Goal: Information Seeking & Learning: Find specific fact

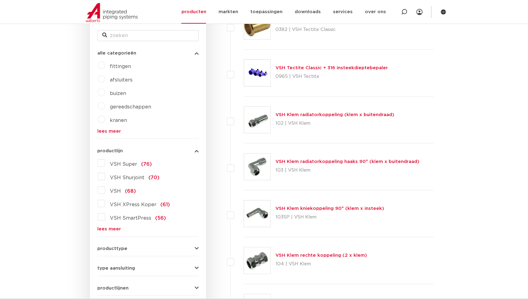
scroll to position [139, 0]
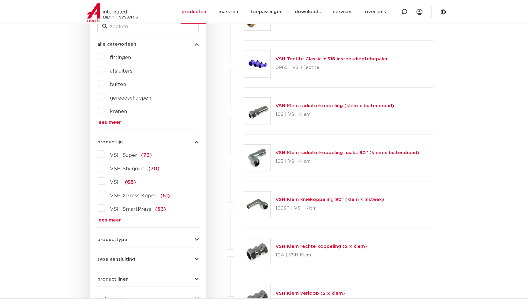
click at [106, 220] on link "lees meer" at bounding box center [147, 220] width 101 height 5
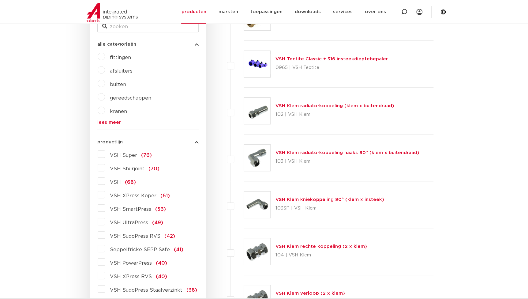
click at [141, 234] on span "VSH SudoPress RVS" at bounding box center [135, 236] width 51 height 5
click at [0, 0] on input "VSH SudoPress RVS (42)" at bounding box center [0, 0] width 0 height 0
click at [141, 234] on span "VSH SudoPress RVS" at bounding box center [135, 236] width 51 height 5
click at [0, 0] on input "VSH SudoPress RVS (42)" at bounding box center [0, 0] width 0 height 0
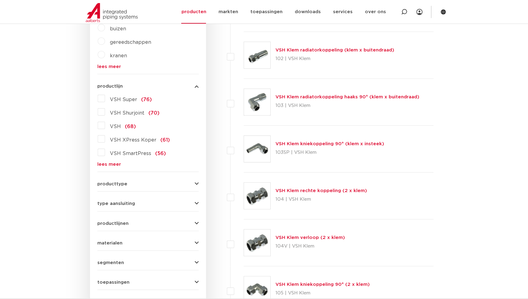
click at [113, 166] on link "lees meer" at bounding box center [147, 164] width 101 height 5
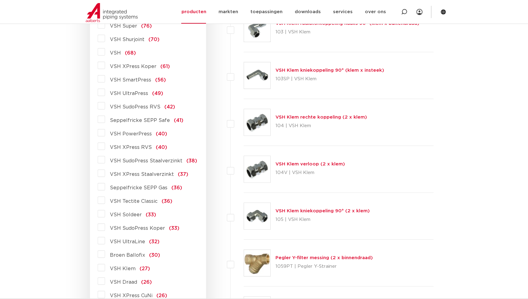
scroll to position [278, 0]
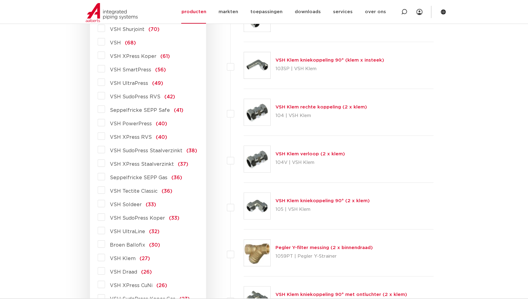
click at [130, 216] on span "VSH SudoPress Koper" at bounding box center [137, 218] width 55 height 5
click at [0, 0] on input "VSH SudoPress Koper (33)" at bounding box center [0, 0] width 0 height 0
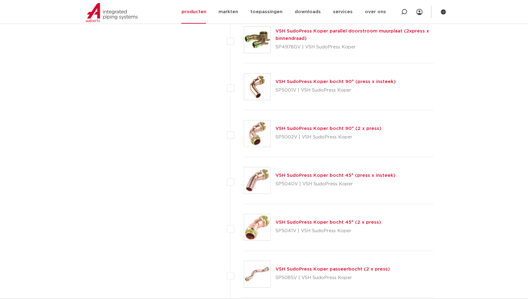
scroll to position [918, 0]
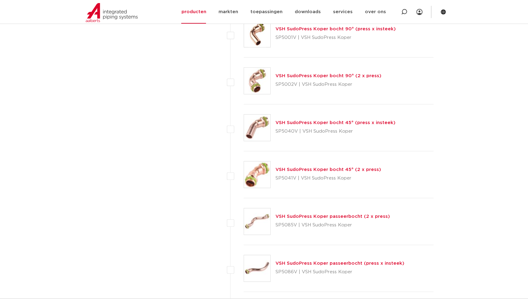
click at [316, 167] on link "VSH SudoPress Koper bocht 45° (2 x press)" at bounding box center [329, 169] width 106 height 5
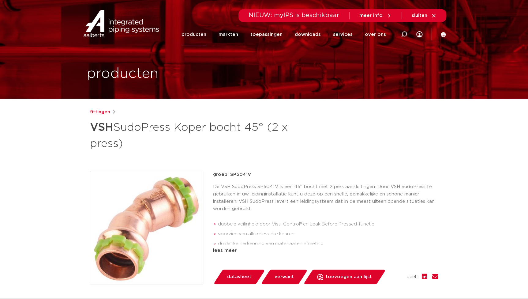
drag, startPoint x: 132, startPoint y: 228, endPoint x: 330, endPoint y: 173, distance: 205.1
click at [330, 173] on p "groep: SP5041V" at bounding box center [325, 174] width 225 height 7
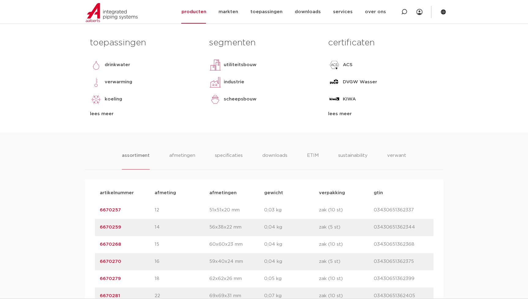
scroll to position [334, 0]
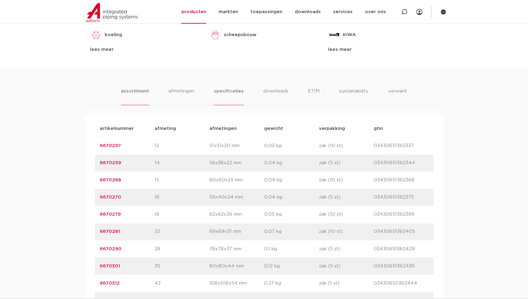
click at [226, 90] on li "specificaties" at bounding box center [228, 96] width 29 height 17
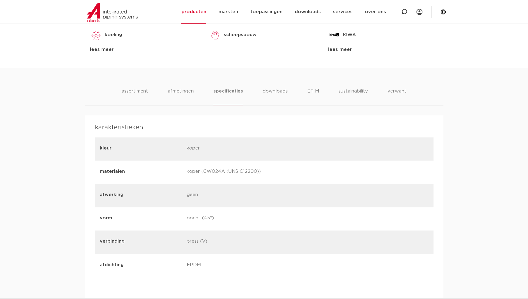
click at [196, 92] on ul "assortiment afmetingen specificaties downloads ETIM sustainability verwant" at bounding box center [264, 96] width 285 height 17
click at [272, 88] on li "downloads" at bounding box center [274, 96] width 25 height 17
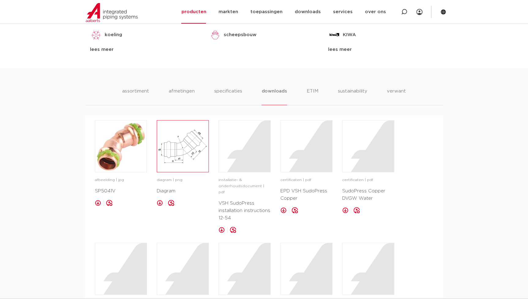
click at [186, 142] on img at bounding box center [182, 145] width 51 height 51
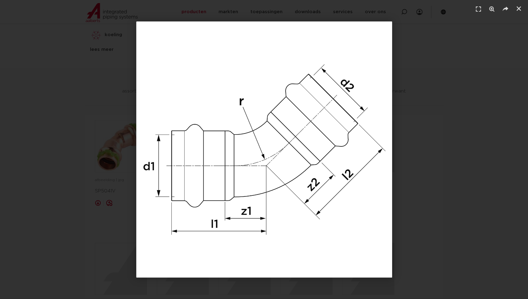
click at [288, 165] on img "1 / 1" at bounding box center [264, 149] width 256 height 256
click at [71, 98] on div "1 / 1" at bounding box center [263, 149] width 485 height 256
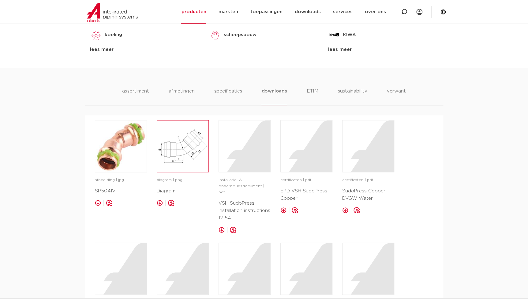
click at [177, 152] on img at bounding box center [182, 145] width 51 height 51
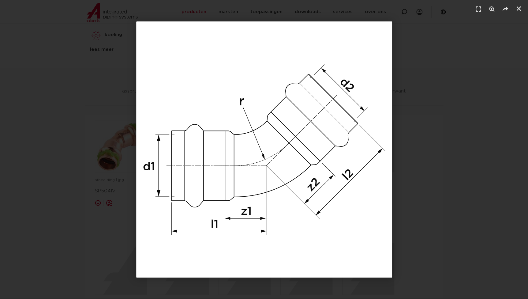
click at [449, 41] on div "1 / 1" at bounding box center [263, 149] width 485 height 256
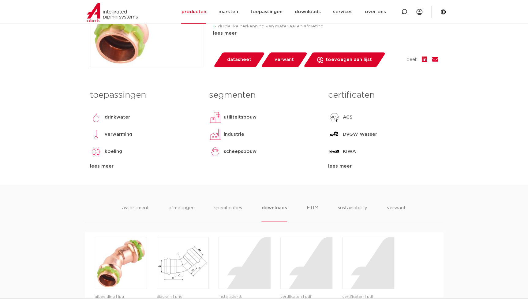
scroll to position [139, 0]
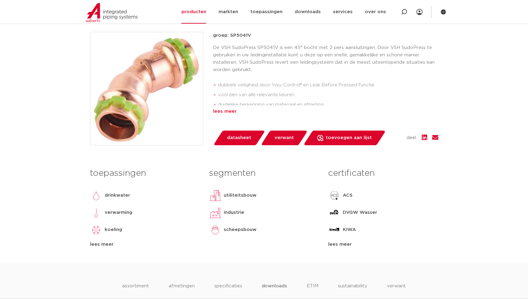
click at [216, 109] on div "lees meer" at bounding box center [325, 111] width 225 height 7
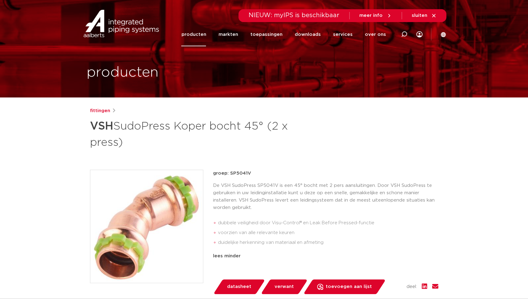
scroll to position [0, 0]
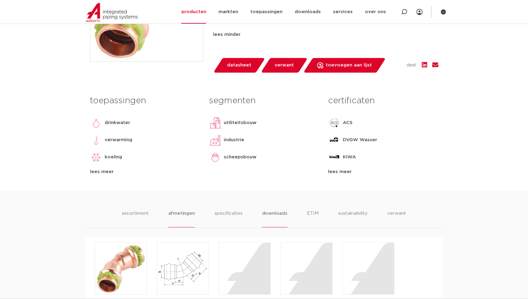
click at [176, 217] on li "afmetingen" at bounding box center [181, 218] width 27 height 17
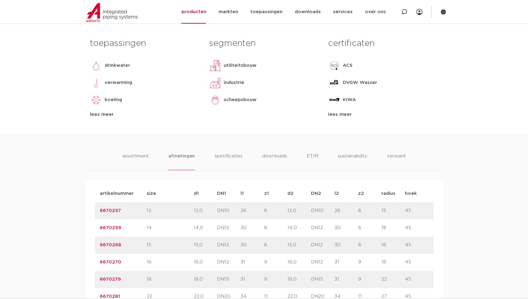
scroll to position [417, 0]
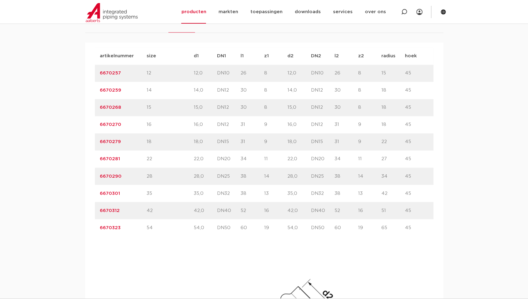
drag, startPoint x: 126, startPoint y: 78, endPoint x: 77, endPoint y: 80, distance: 49.0
click at [77, 80] on div "assortiment afmetingen specificaties downloads ETIM sustainability verwant asso…" at bounding box center [264, 225] width 528 height 461
copy link "6670257"
drag, startPoint x: 130, startPoint y: 90, endPoint x: 78, endPoint y: 92, distance: 52.4
click at [78, 92] on div "assortiment afmetingen specificaties downloads ETIM sustainability verwant asso…" at bounding box center [264, 225] width 528 height 461
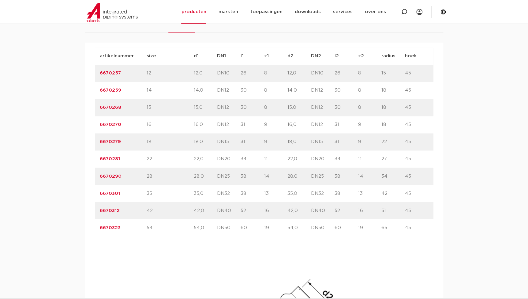
copy link "6670259"
drag, startPoint x: 128, startPoint y: 109, endPoint x: 90, endPoint y: 113, distance: 37.9
click at [90, 113] on div "artikelnummer afmeting afmetingen gewicht verpakking gtin artikelnummer 6670257…" at bounding box center [264, 250] width 358 height 414
copy link "6670268"
drag, startPoint x: 119, startPoint y: 128, endPoint x: 83, endPoint y: 127, distance: 36.1
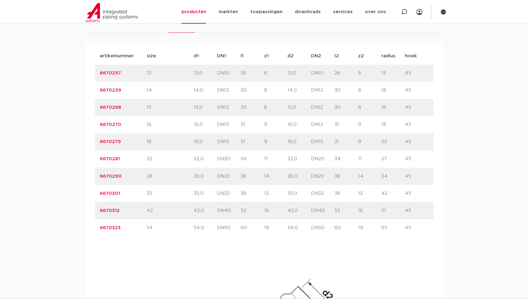
click at [83, 127] on div "assortiment afmetingen specificaties downloads ETIM sustainability verwant asso…" at bounding box center [264, 225] width 528 height 461
copy link "6670270"
drag, startPoint x: 124, startPoint y: 144, endPoint x: 92, endPoint y: 148, distance: 32.5
click at [92, 148] on div "artikelnummer afmeting afmetingen gewicht verpakking gtin artikelnummer 6670257…" at bounding box center [264, 250] width 358 height 414
copy link "6670279"
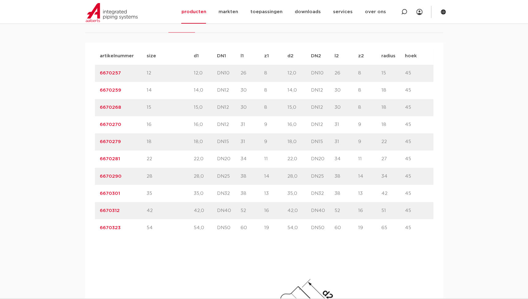
drag, startPoint x: 119, startPoint y: 163, endPoint x: 97, endPoint y: 163, distance: 21.7
click at [97, 163] on div "artikelnummer 6670281 size 22" at bounding box center [264, 158] width 339 height 17
copy link "6670281"
drag, startPoint x: 122, startPoint y: 177, endPoint x: 97, endPoint y: 178, distance: 24.8
click at [97, 178] on div "artikelnummer 6670290 size 28" at bounding box center [264, 176] width 339 height 17
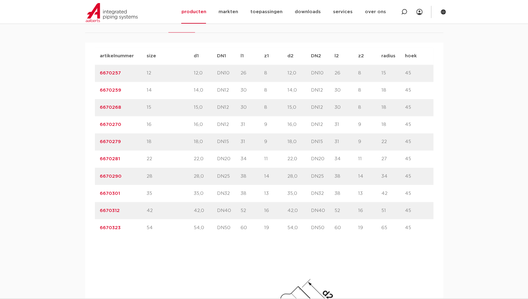
copy link "6670290"
drag, startPoint x: 120, startPoint y: 193, endPoint x: 88, endPoint y: 193, distance: 32.5
click at [88, 193] on div "artikelnummer afmeting afmetingen gewicht verpakking gtin artikelnummer 6670257…" at bounding box center [264, 250] width 358 height 414
copy link "6670301"
drag, startPoint x: 119, startPoint y: 212, endPoint x: 96, endPoint y: 213, distance: 23.9
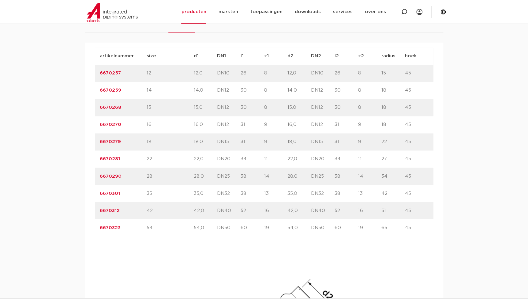
click at [96, 213] on div "artikelnummer 6670312 size 42" at bounding box center [264, 210] width 339 height 17
copy link "6670312"
drag, startPoint x: 120, startPoint y: 226, endPoint x: 90, endPoint y: 229, distance: 30.7
click at [90, 229] on div "artikelnummer afmeting afmetingen gewicht verpakking gtin artikelnummer 6670257…" at bounding box center [264, 250] width 358 height 414
copy link "6670323"
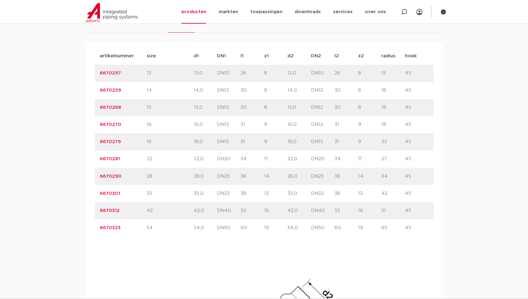
click at [195, 239] on div "artikelnummer size d1 DN1" at bounding box center [264, 244] width 339 height 394
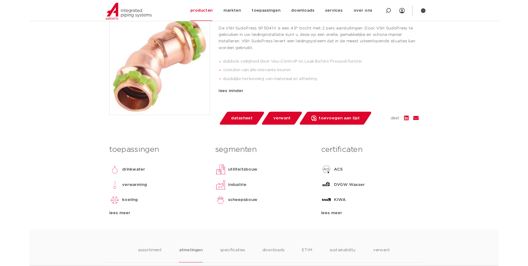
scroll to position [167, 0]
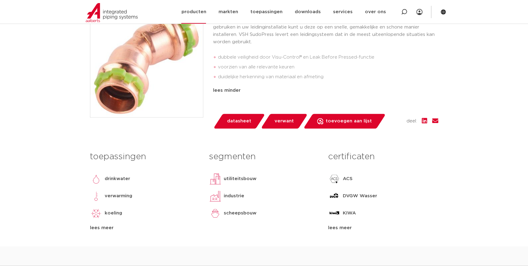
click at [179, 13] on div "Zoeken NIEUW: myIPS is beschikbaar meer info sluiten producten markten toepassi…" at bounding box center [304, 12] width 284 height 24
click at [192, 12] on link "producten" at bounding box center [193, 12] width 25 height 24
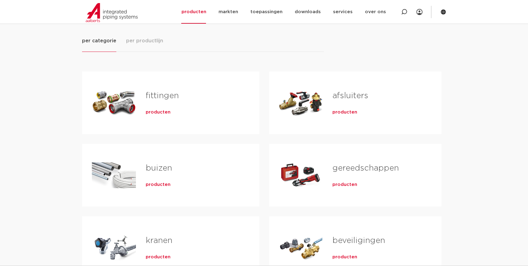
scroll to position [83, 0]
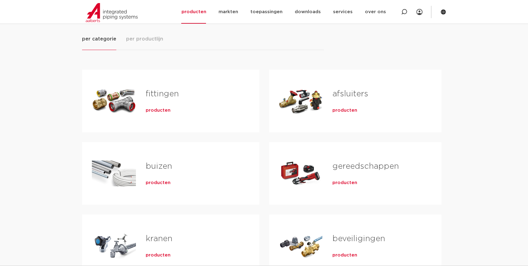
click at [157, 110] on span "producten" at bounding box center [158, 110] width 25 height 6
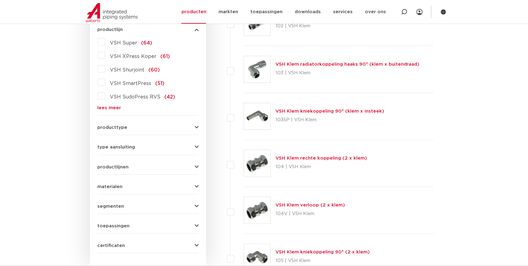
scroll to position [167, 0]
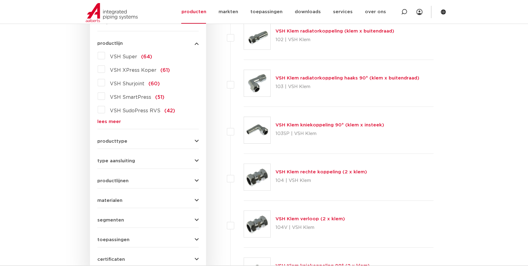
click at [104, 119] on link "lees meer" at bounding box center [147, 121] width 101 height 5
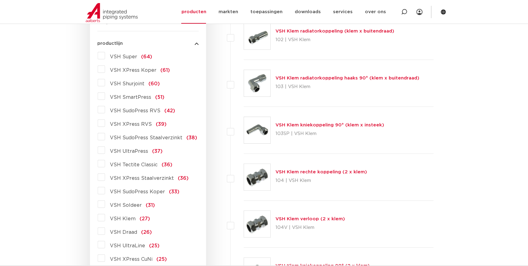
click at [132, 70] on span "VSH XPress Koper" at bounding box center [133, 70] width 47 height 5
click at [0, 0] on input "VSH XPress Koper (61)" at bounding box center [0, 0] width 0 height 0
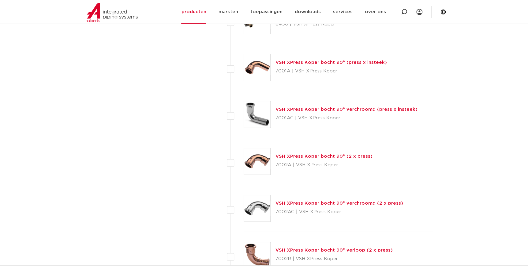
scroll to position [1169, 0]
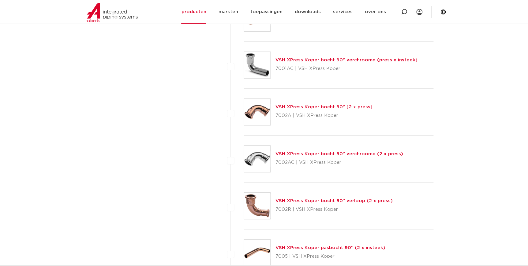
click at [311, 107] on link "VSH XPress Koper bocht 90° (2 x press)" at bounding box center [324, 106] width 97 height 5
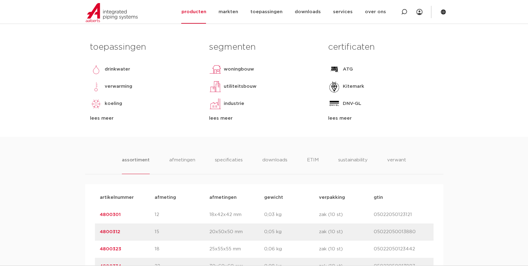
scroll to position [306, 0]
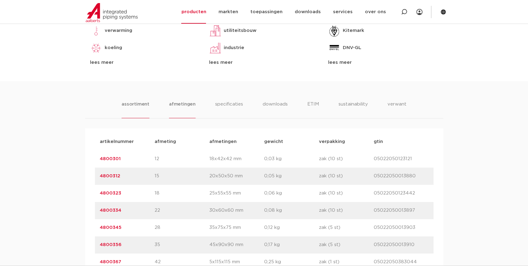
click at [183, 103] on li "afmetingen" at bounding box center [182, 108] width 27 height 17
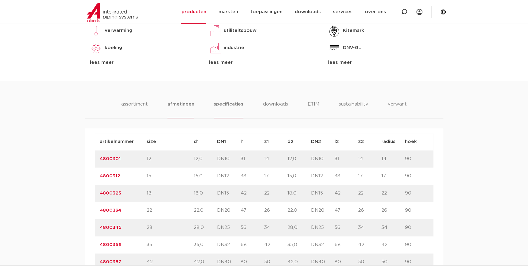
click at [231, 109] on li "specificaties" at bounding box center [228, 108] width 29 height 17
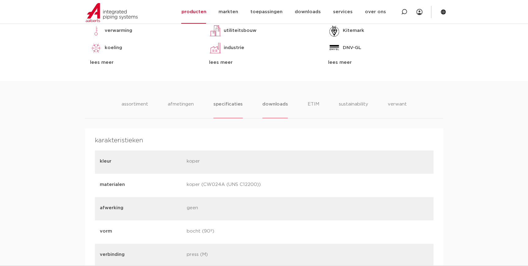
click at [274, 107] on li "downloads" at bounding box center [274, 108] width 25 height 17
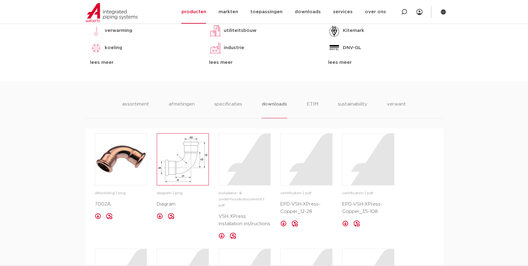
click at [189, 165] on img at bounding box center [182, 158] width 51 height 51
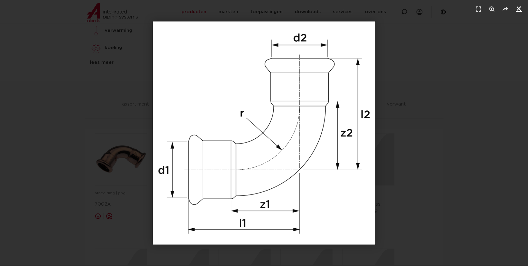
click at [521, 7] on icon "Sluiten (Esc)" at bounding box center [519, 9] width 6 height 6
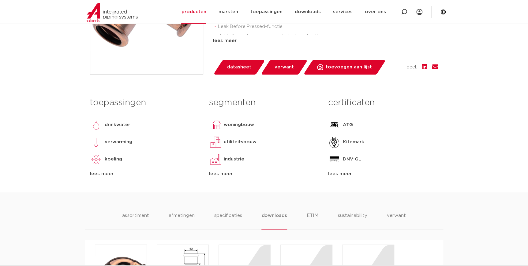
scroll to position [195, 0]
click at [141, 216] on li "assortiment" at bounding box center [136, 220] width 28 height 17
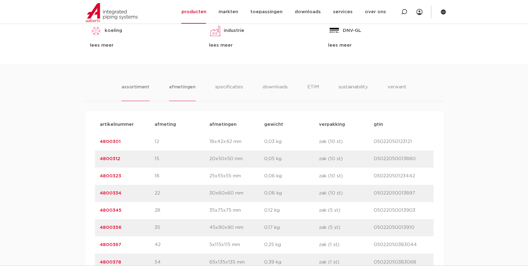
scroll to position [334, 0]
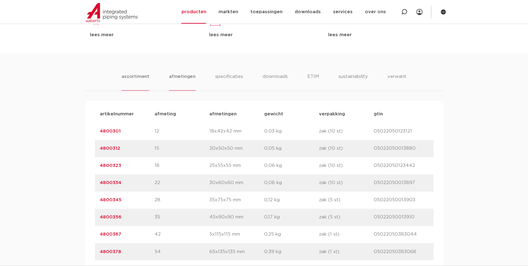
click at [183, 81] on li "afmetingen" at bounding box center [182, 81] width 27 height 17
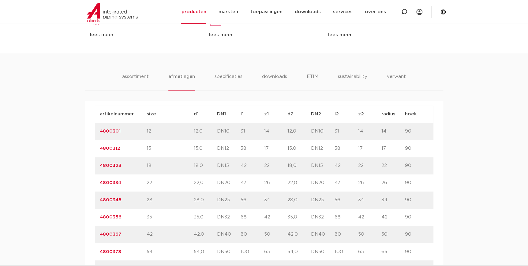
drag, startPoint x: 126, startPoint y: 136, endPoint x: 28, endPoint y: 125, distance: 99.0
copy link "4800301"
drag, startPoint x: 122, startPoint y: 150, endPoint x: 83, endPoint y: 150, distance: 38.9
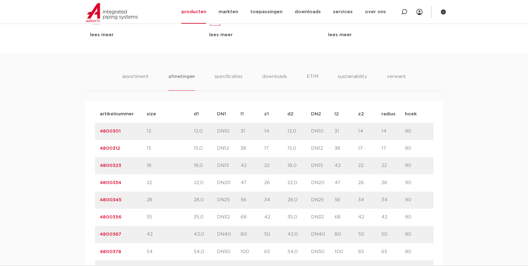
copy link "4800312"
drag, startPoint x: 126, startPoint y: 170, endPoint x: 82, endPoint y: 166, distance: 43.9
copy link "4800323"
drag, startPoint x: 125, startPoint y: 180, endPoint x: 69, endPoint y: 182, distance: 56.4
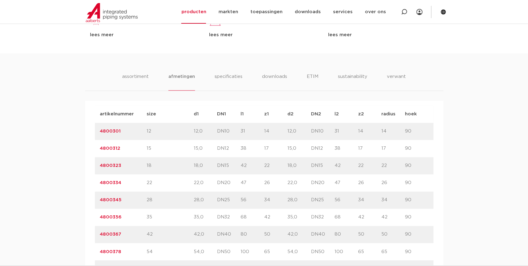
copy link "4800334"
drag, startPoint x: 123, startPoint y: 204, endPoint x: 59, endPoint y: 204, distance: 63.7
copy link "4800345"
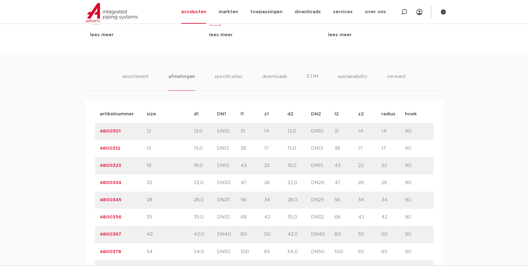
drag, startPoint x: 121, startPoint y: 216, endPoint x: 81, endPoint y: 217, distance: 39.5
copy link "4800356"
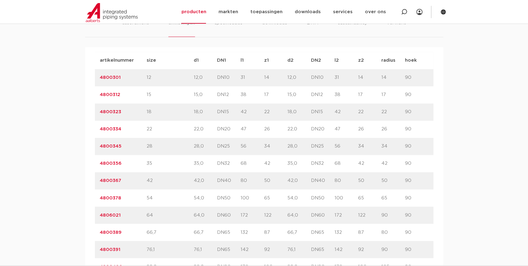
scroll to position [390, 0]
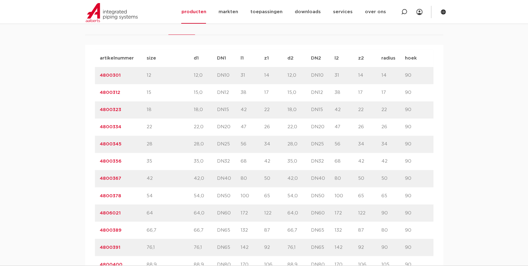
drag, startPoint x: 126, startPoint y: 177, endPoint x: 65, endPoint y: 179, distance: 60.7
click at [65, 179] on div "assortiment [GEOGRAPHIC_DATA] specificaties downloads ETIM sustainability verwa…" at bounding box center [264, 254] width 528 height 513
copy link "4800367"
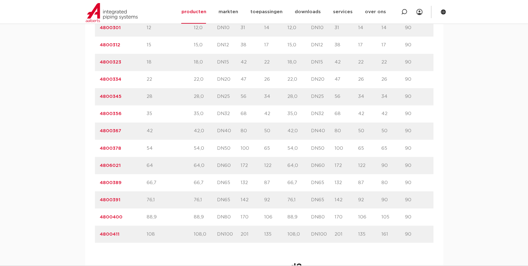
scroll to position [473, 0]
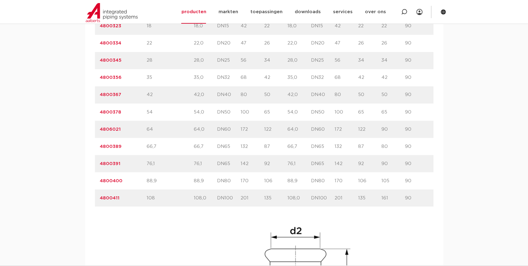
drag, startPoint x: 124, startPoint y: 109, endPoint x: 84, endPoint y: 112, distance: 39.9
click at [84, 112] on div "assortiment [GEOGRAPHIC_DATA] specificaties downloads ETIM sustainability verwa…" at bounding box center [264, 170] width 528 height 513
copy link "4800378"
drag, startPoint x: 124, startPoint y: 129, endPoint x: 99, endPoint y: 131, distance: 25.2
click at [100, 131] on div "artikelnummer 4806021" at bounding box center [123, 128] width 47 height 7
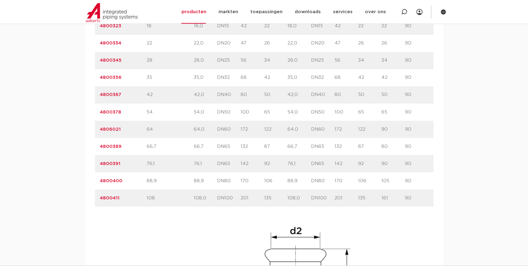
copy link "4806021"
drag, startPoint x: 128, startPoint y: 147, endPoint x: 80, endPoint y: 147, distance: 48.1
click at [80, 147] on div "assortiment [GEOGRAPHIC_DATA] specificaties downloads ETIM sustainability verwa…" at bounding box center [264, 170] width 528 height 513
copy link "4800389"
drag, startPoint x: 121, startPoint y: 161, endPoint x: 97, endPoint y: 168, distance: 24.7
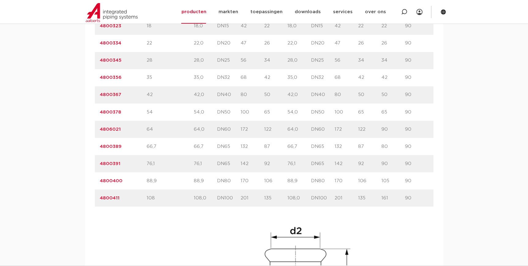
click at [97, 168] on div "artikelnummer 4800391 size 76,1" at bounding box center [264, 163] width 339 height 17
drag, startPoint x: 126, startPoint y: 179, endPoint x: 88, endPoint y: 181, distance: 38.0
click at [88, 181] on div "artikelnummer afmeting afmetingen gewicht verpakking gtin artikelnummer 4800301…" at bounding box center [264, 193] width 358 height 465
drag, startPoint x: 121, startPoint y: 198, endPoint x: 89, endPoint y: 193, distance: 32.2
click at [89, 193] on div "artikelnummer afmeting afmetingen gewicht verpakking gtin artikelnummer 4800301…" at bounding box center [264, 193] width 358 height 465
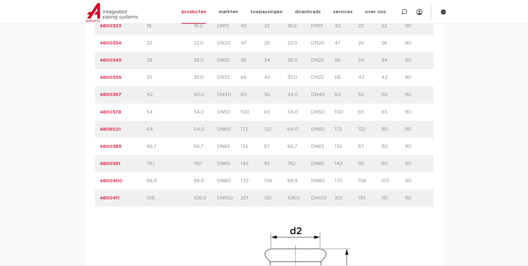
click at [288, 117] on div "artikelnummer 4800378 size 54" at bounding box center [264, 111] width 339 height 17
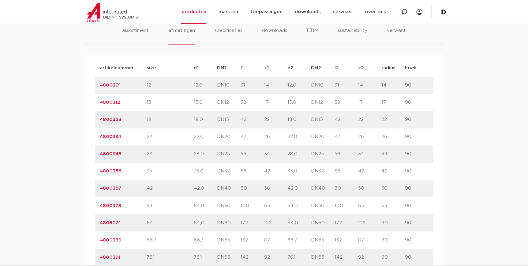
scroll to position [390, 0]
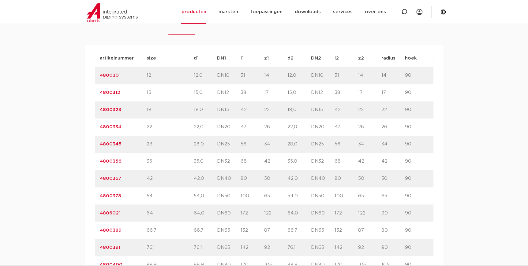
click at [383, 211] on p "90" at bounding box center [394, 212] width 24 height 7
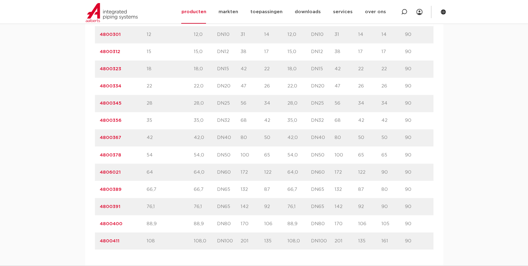
scroll to position [417, 0]
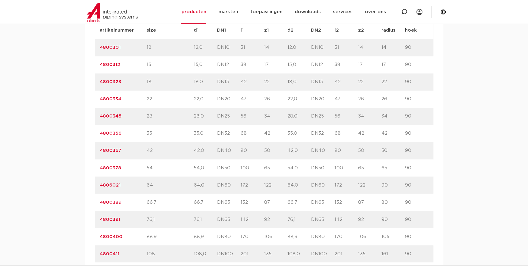
click at [107, 185] on link "4806021" at bounding box center [110, 184] width 21 height 5
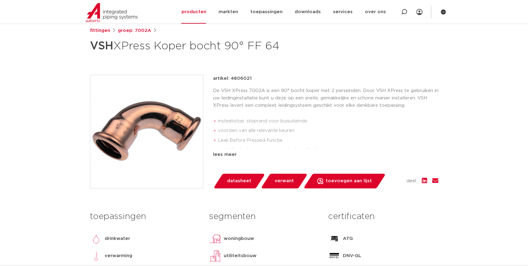
scroll to position [83, 0]
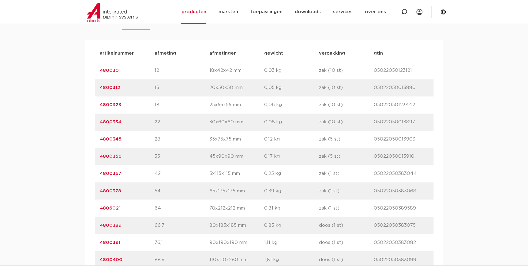
scroll to position [334, 0]
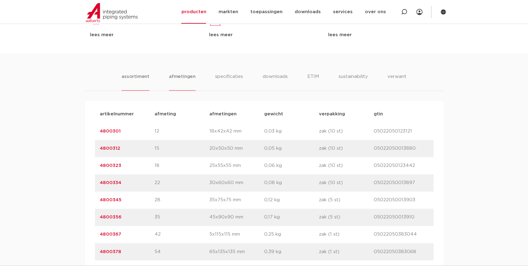
click at [184, 76] on li "afmetingen" at bounding box center [182, 81] width 27 height 17
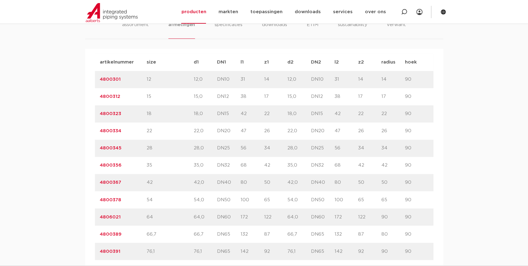
scroll to position [390, 0]
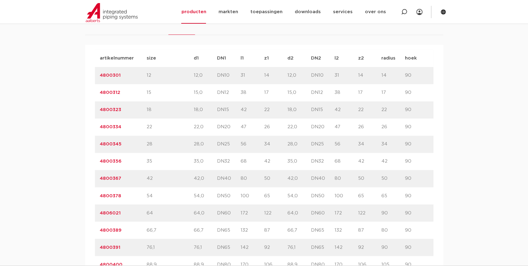
click at [276, 211] on p "122" at bounding box center [276, 212] width 24 height 7
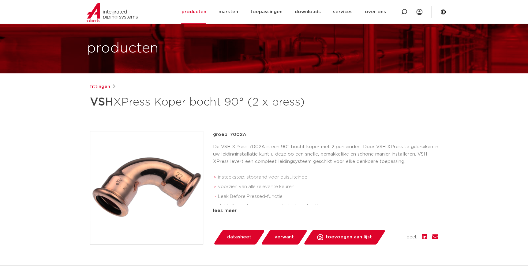
scroll to position [0, 0]
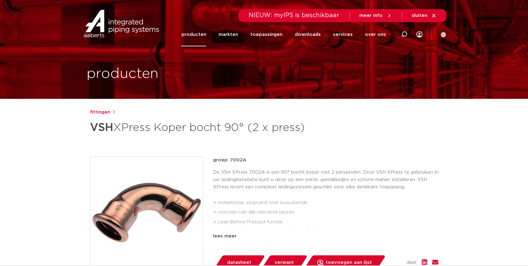
drag, startPoint x: 248, startPoint y: 164, endPoint x: 235, endPoint y: 159, distance: 13.9
click at [235, 159] on div "groep: 7002A De VSH XPress 7002A is een 90° bocht koper met 2 perseinden. Door …" at bounding box center [325, 197] width 225 height 83
drag, startPoint x: 235, startPoint y: 159, endPoint x: 248, endPoint y: 159, distance: 13.2
click at [248, 159] on p "groep: 7002A" at bounding box center [325, 159] width 225 height 7
drag, startPoint x: 245, startPoint y: 158, endPoint x: 230, endPoint y: 159, distance: 14.4
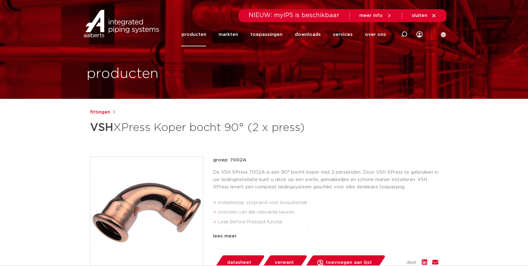
click at [230, 159] on p "groep: 7002A" at bounding box center [325, 159] width 225 height 7
copy p "7002A"
